Goal: Task Accomplishment & Management: Use online tool/utility

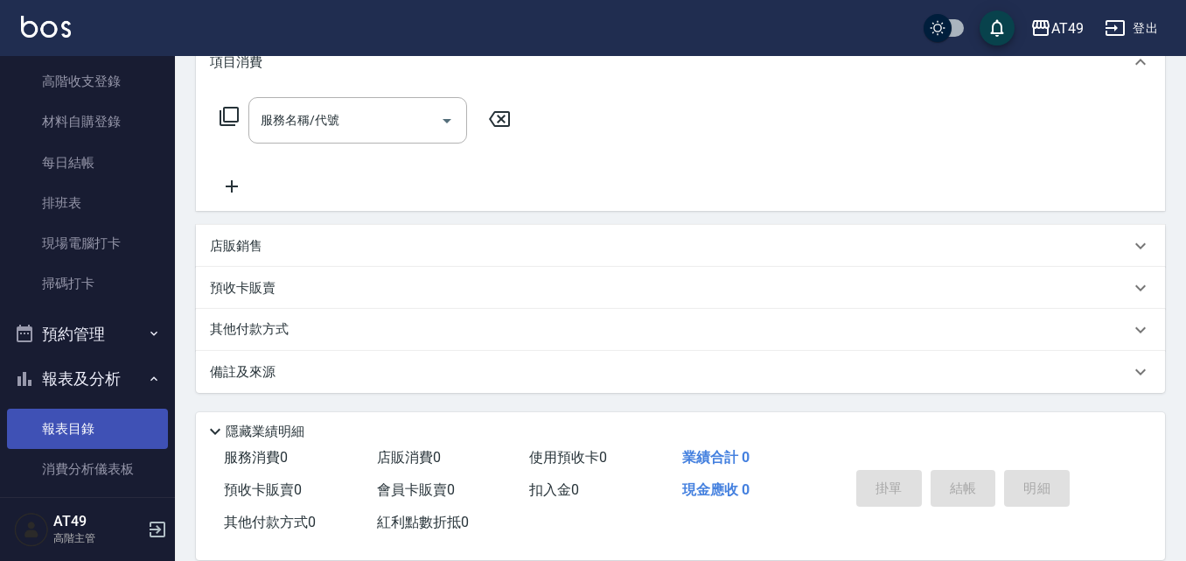
scroll to position [350, 0]
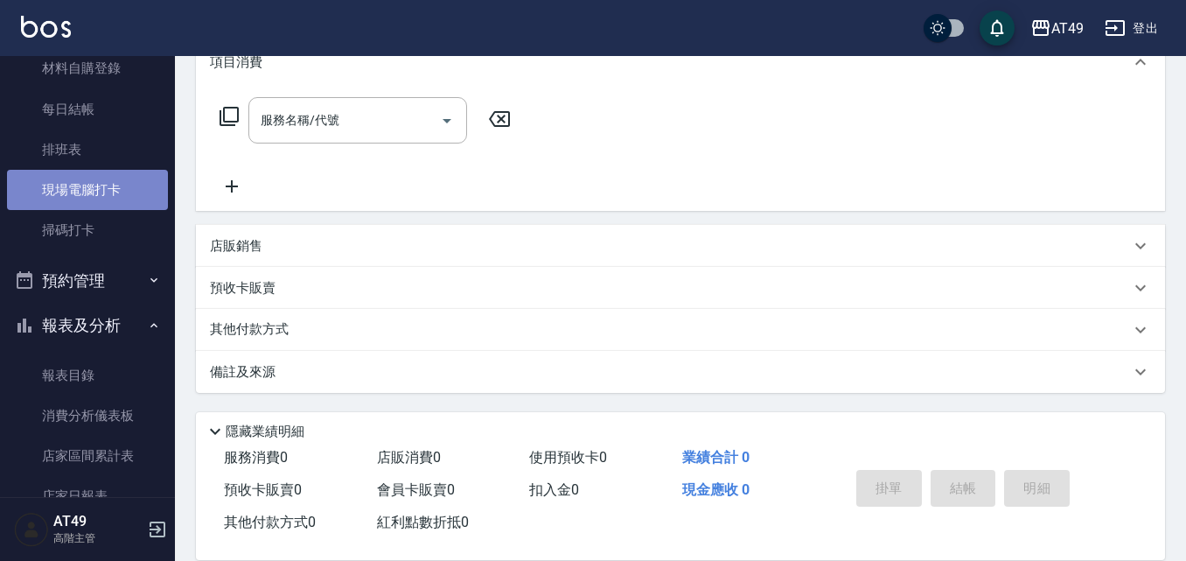
click at [104, 182] on link "現場電腦打卡" at bounding box center [87, 190] width 161 height 40
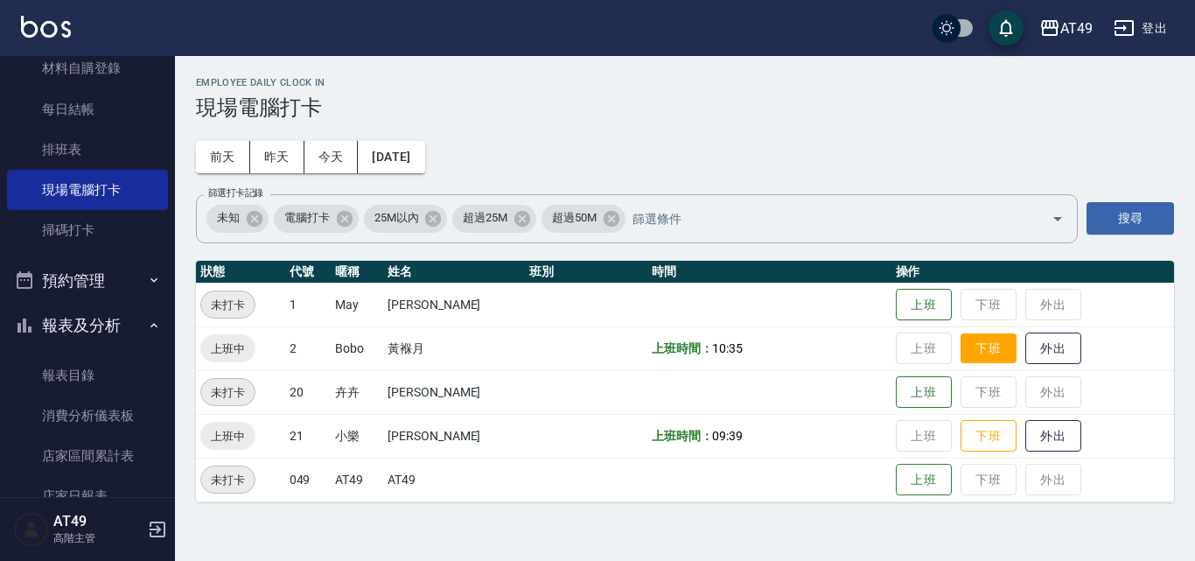
click at [975, 349] on button "下班" at bounding box center [988, 348] width 56 height 31
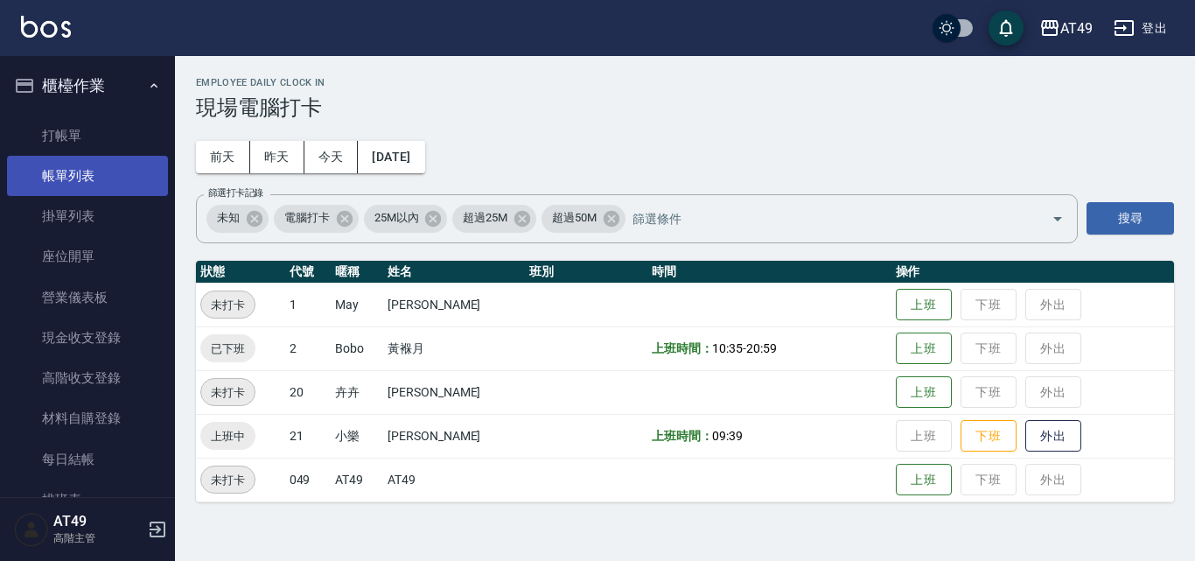
click at [65, 168] on link "帳單列表" at bounding box center [87, 176] width 161 height 40
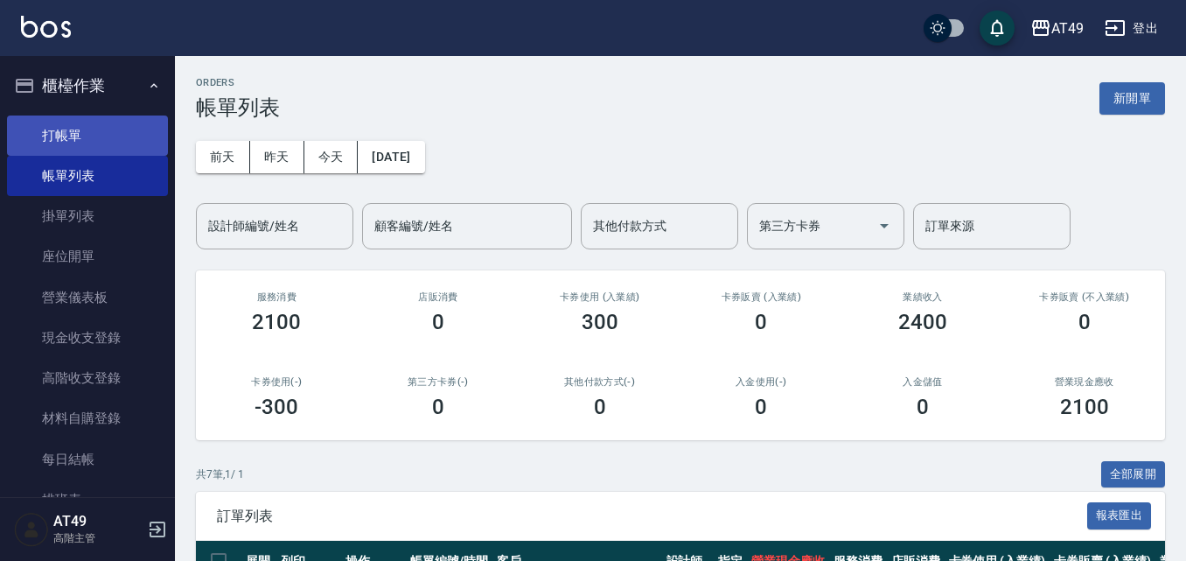
click at [75, 139] on link "打帳單" at bounding box center [87, 135] width 161 height 40
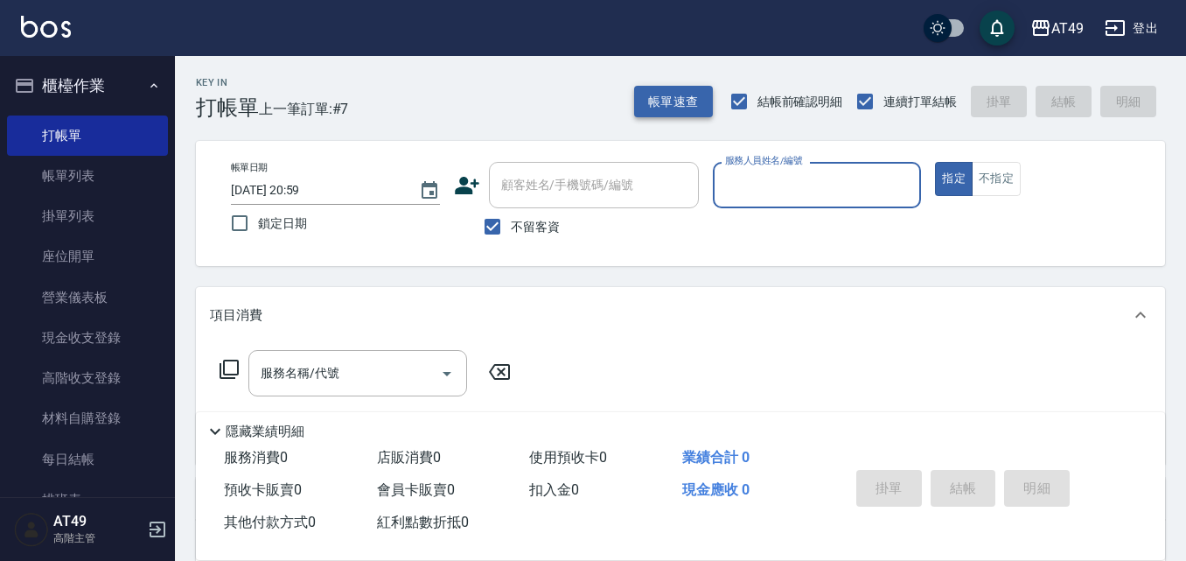
click at [660, 99] on button "帳單速查" at bounding box center [673, 102] width 79 height 32
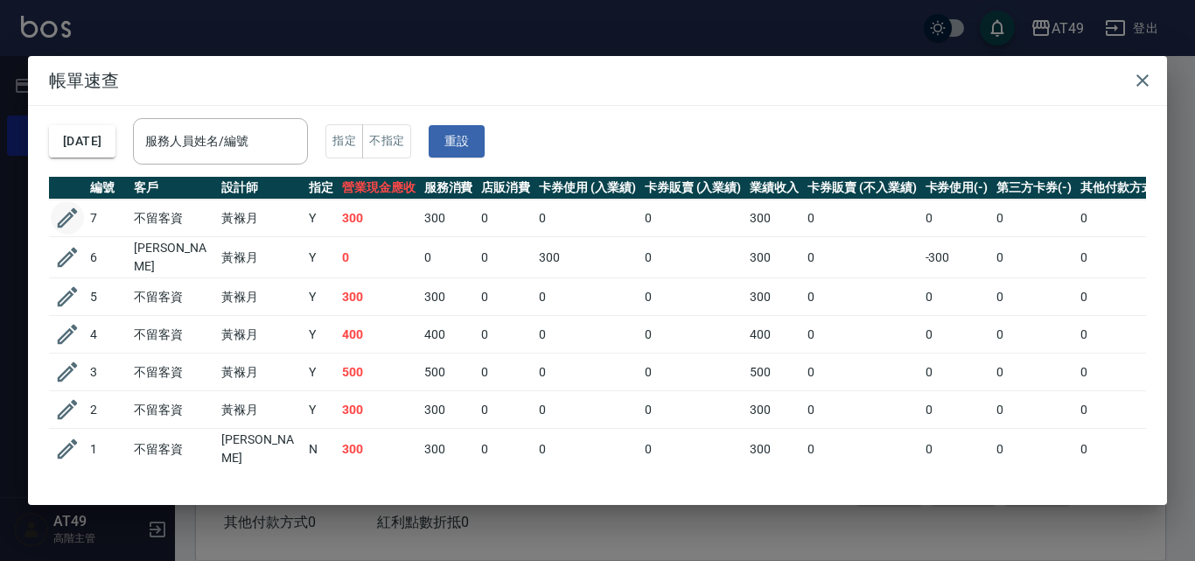
click at [62, 222] on icon "button" at bounding box center [68, 218] width 20 height 20
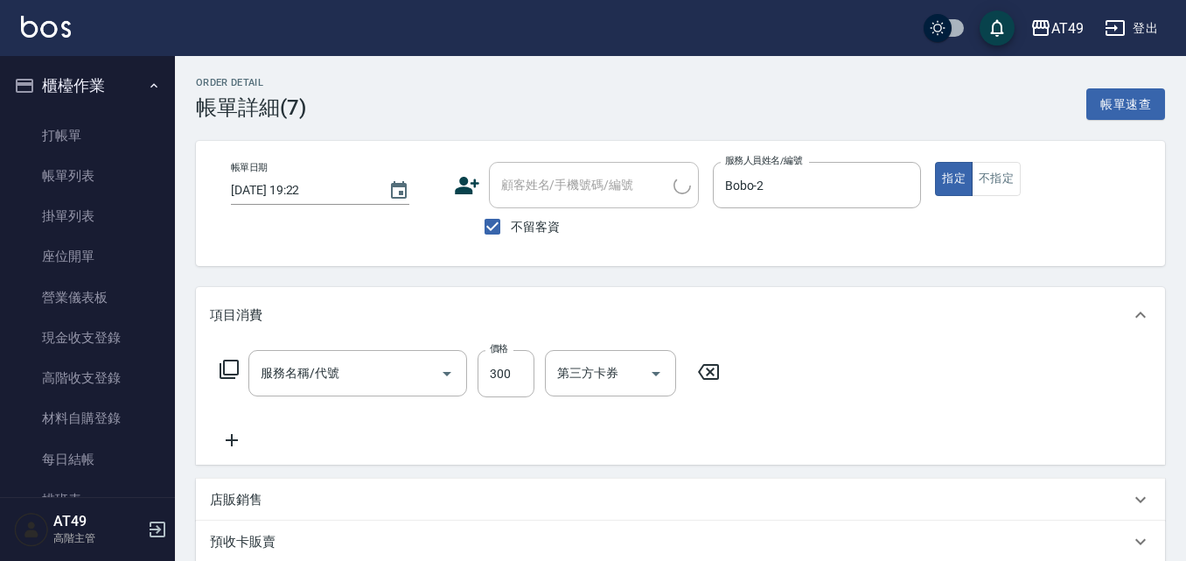
type input "[DATE] 19:22"
checkbox input "true"
type input "Bobo-2"
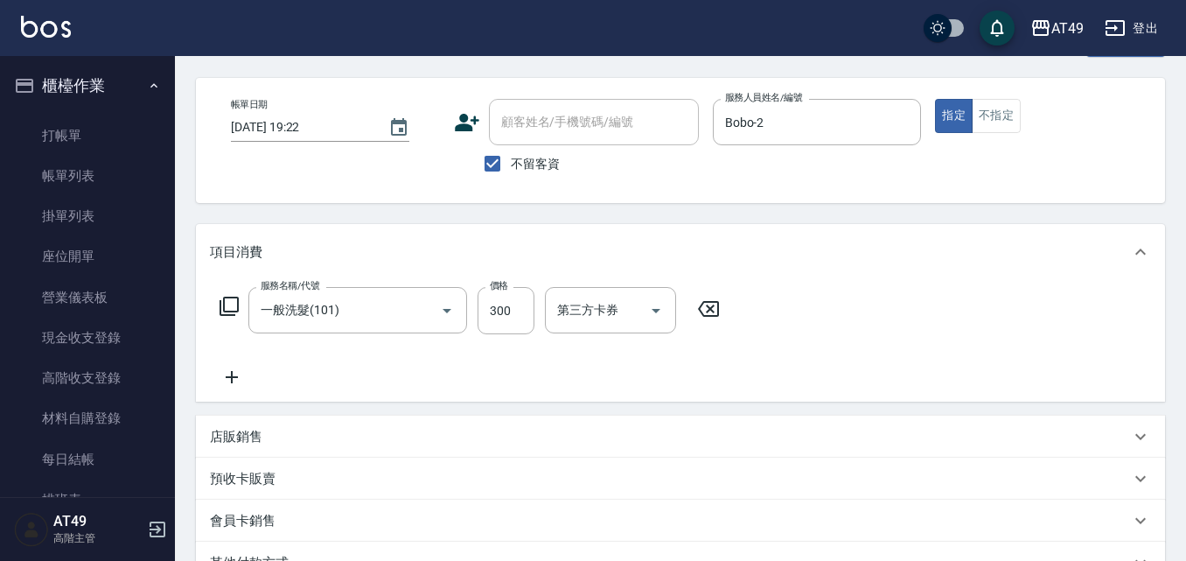
type input "一般洗髮(101)"
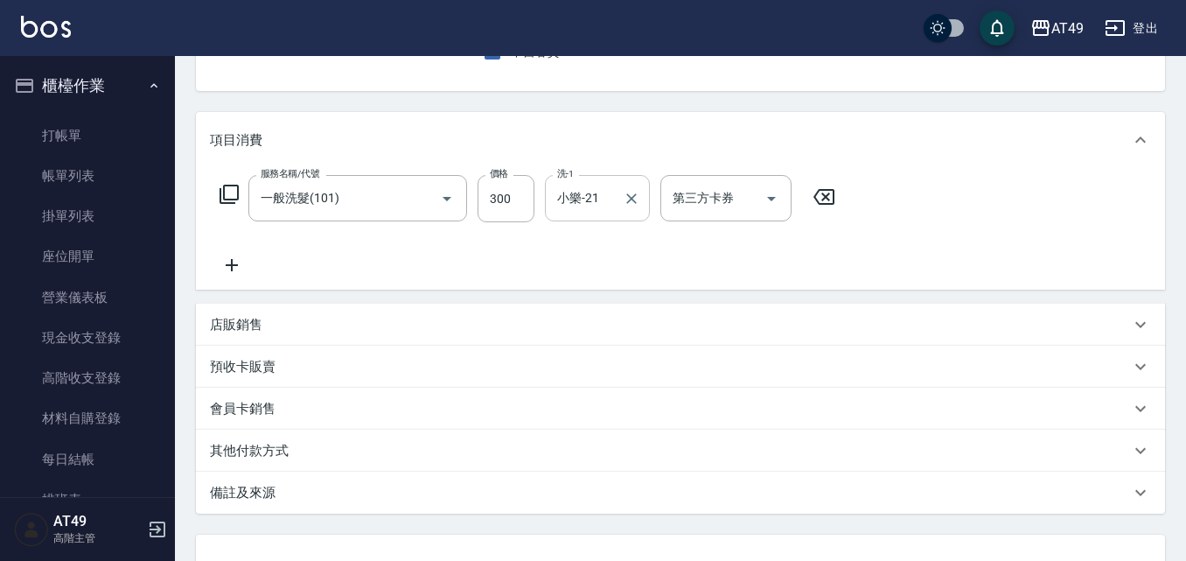
click at [568, 198] on input "小樂-21" at bounding box center [584, 198] width 63 height 31
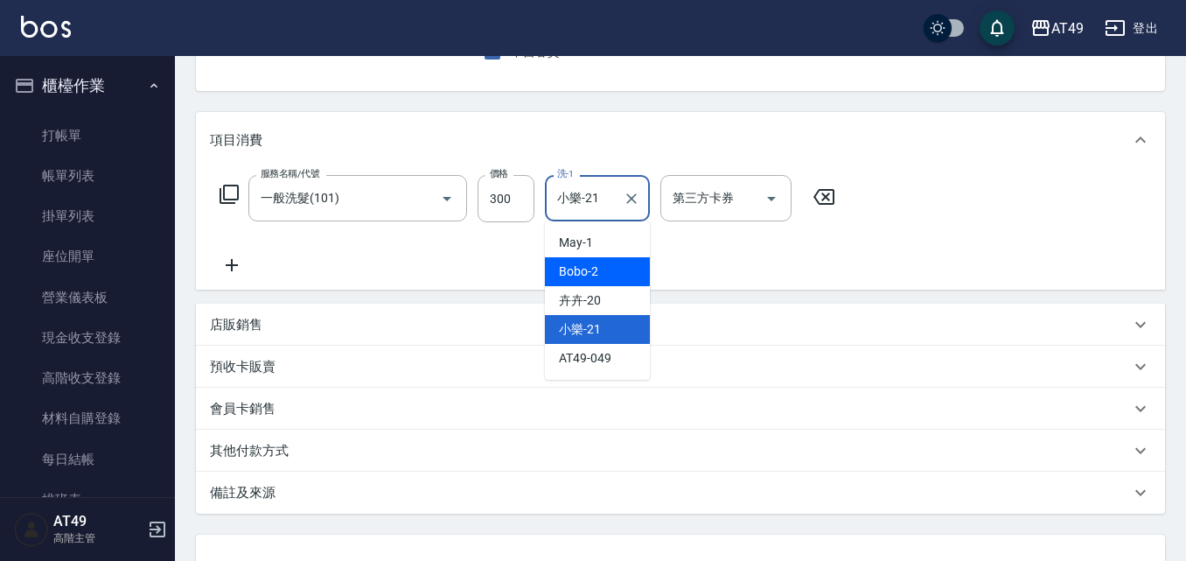
click at [608, 268] on div "Bobo -2" at bounding box center [597, 271] width 105 height 29
type input "Bobo-2"
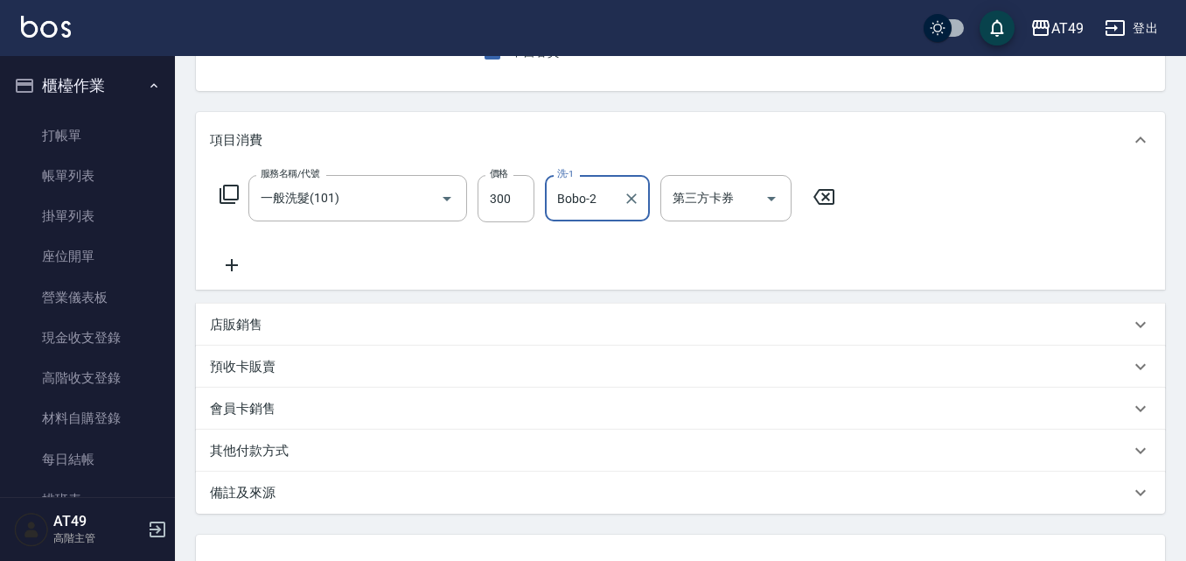
click at [617, 257] on div "服務名稱/代號 一般洗髮(101) 服務名稱/代號 價格 300 價格 洗-1 Bobo-2 洗-1 第三方卡券 第三方卡券" at bounding box center [528, 225] width 636 height 101
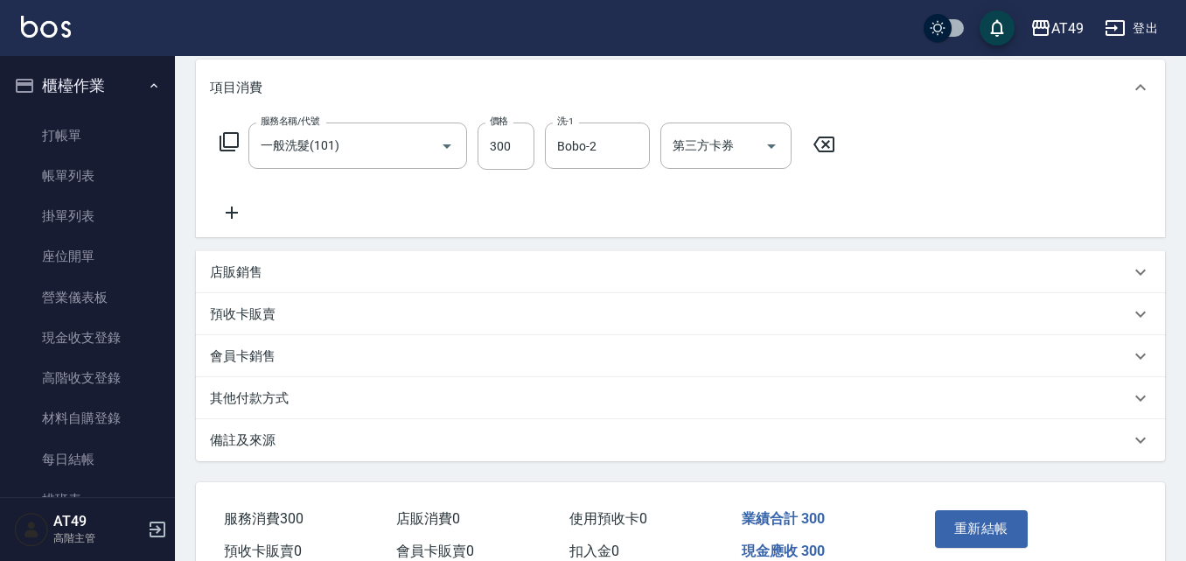
scroll to position [317, 0]
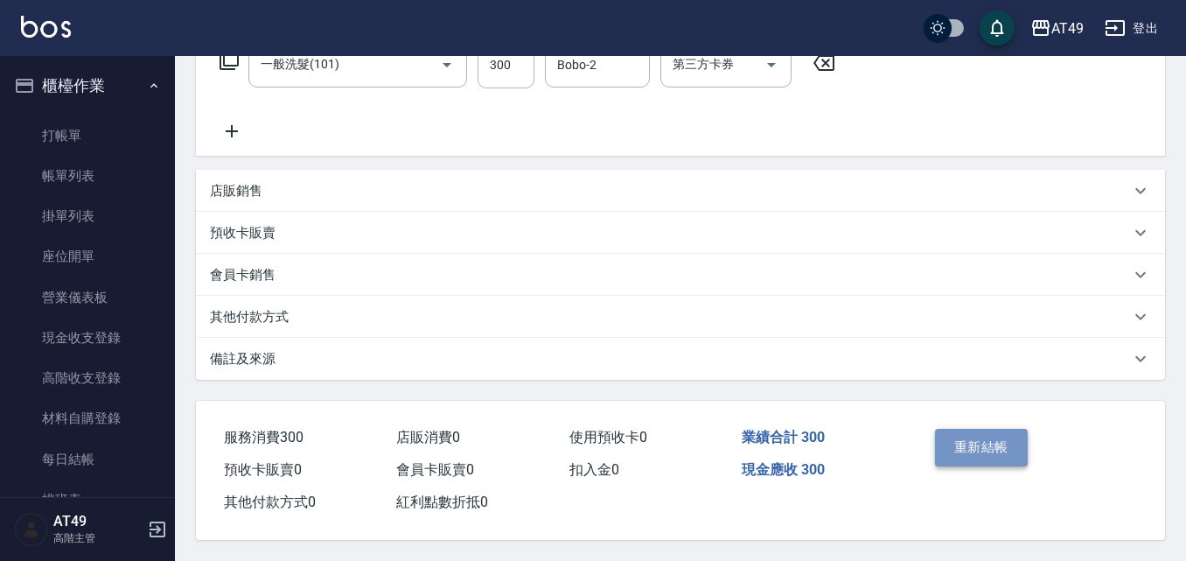
click at [976, 437] on button "重新結帳" at bounding box center [981, 447] width 93 height 37
click at [85, 276] on ul "打帳單 帳單列表 掛單列表 座位開單 營業儀表板 現金收支登錄 高階收支登錄 材料自購登錄 每日結帳 排班表 現場電腦打卡 掃碼打卡" at bounding box center [87, 357] width 161 height 499
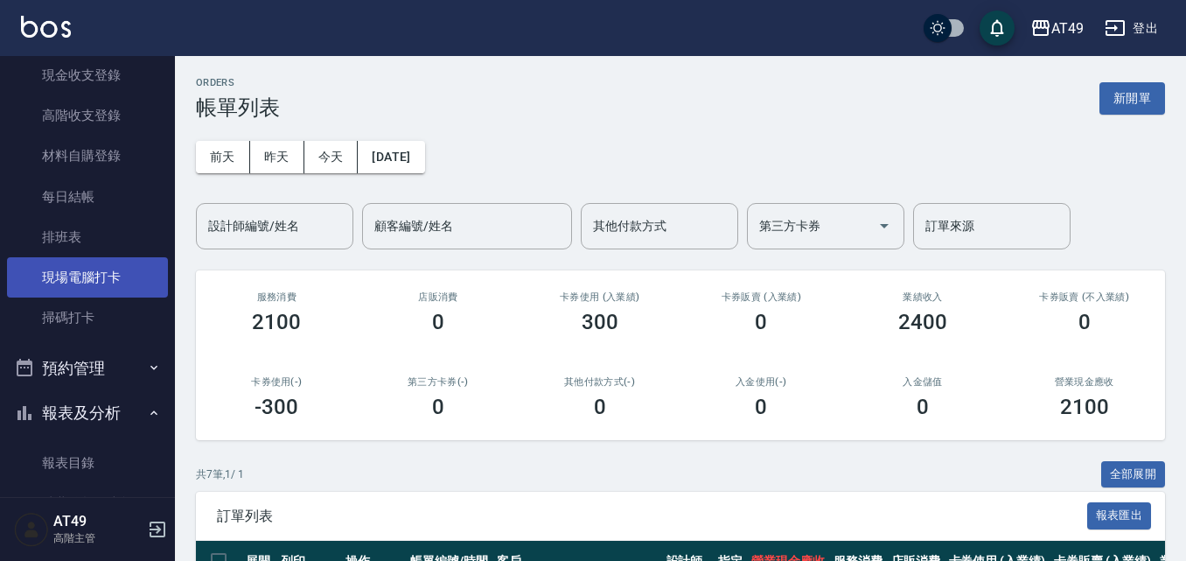
click at [88, 279] on link "現場電腦打卡" at bounding box center [87, 277] width 161 height 40
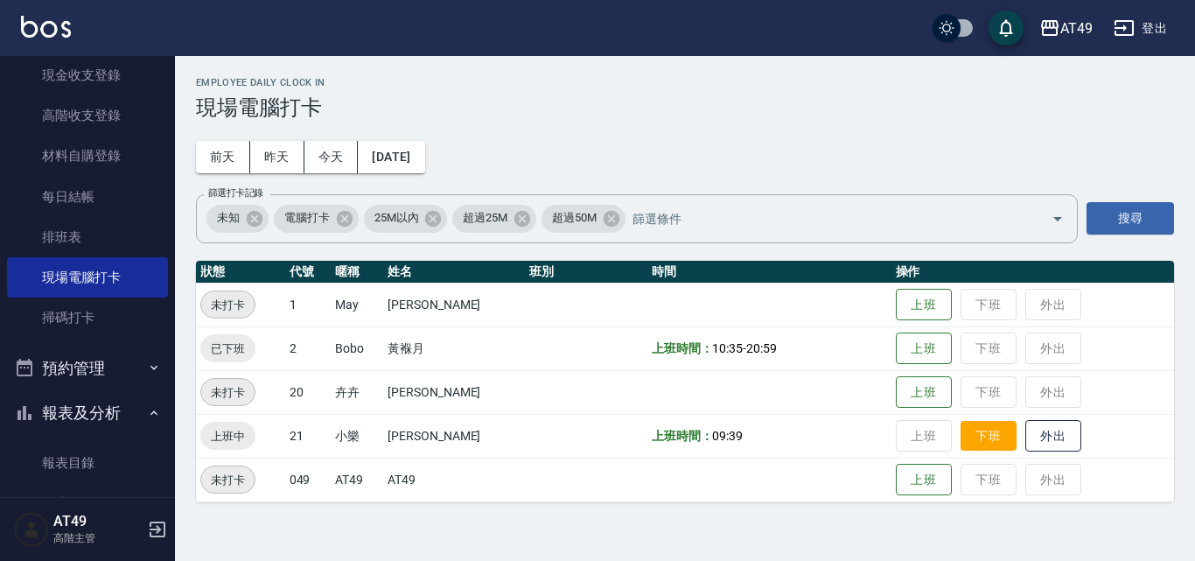
click at [988, 436] on button "下班" at bounding box center [988, 436] width 56 height 31
